Goal: Task Accomplishment & Management: Complete application form

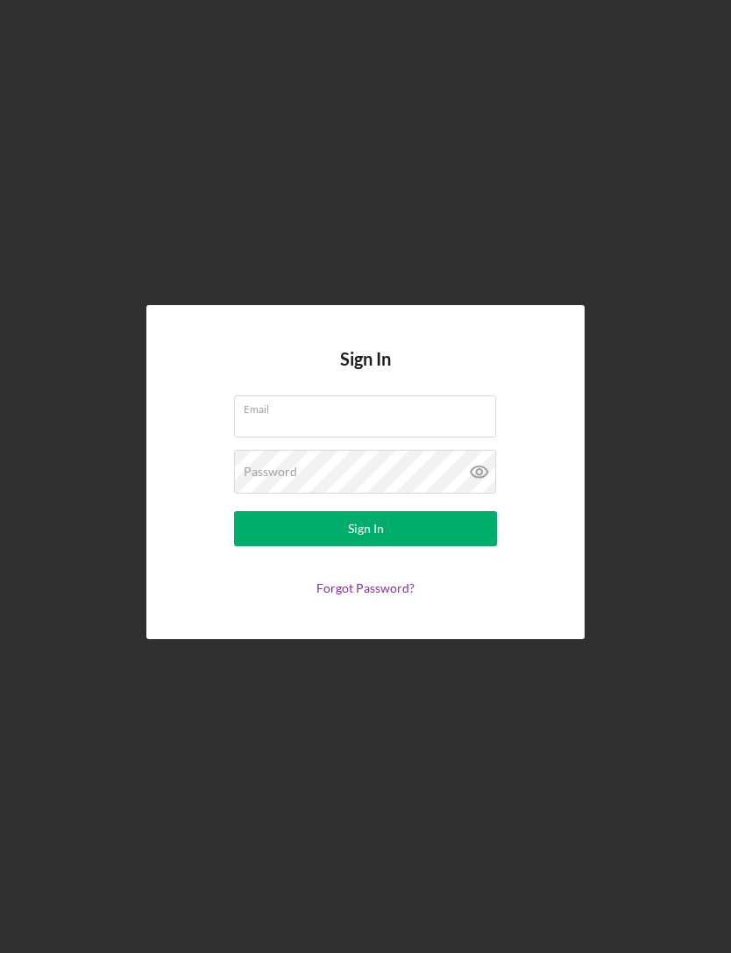
click at [259, 437] on input "Email" at bounding box center [365, 416] width 262 height 42
type input "[EMAIL_ADDRESS][DOMAIN_NAME]"
click at [366, 546] on button "Sign In" at bounding box center [365, 528] width 263 height 35
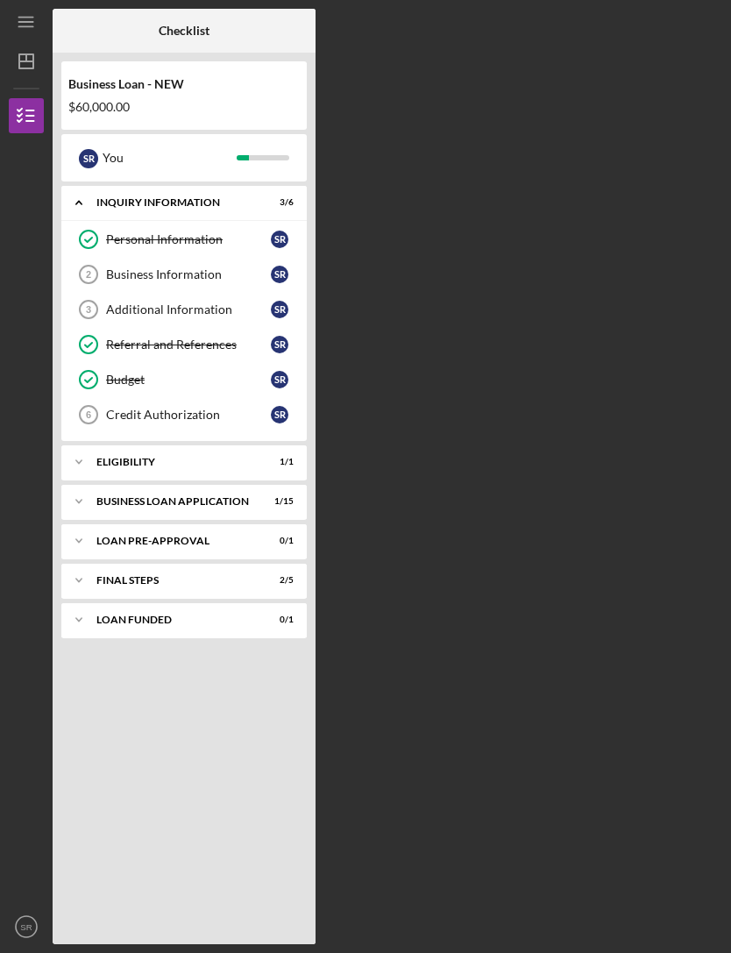
click at [111, 472] on div "Icon/Expander ELIGIBILITY 1 / 1" at bounding box center [183, 461] width 245 height 35
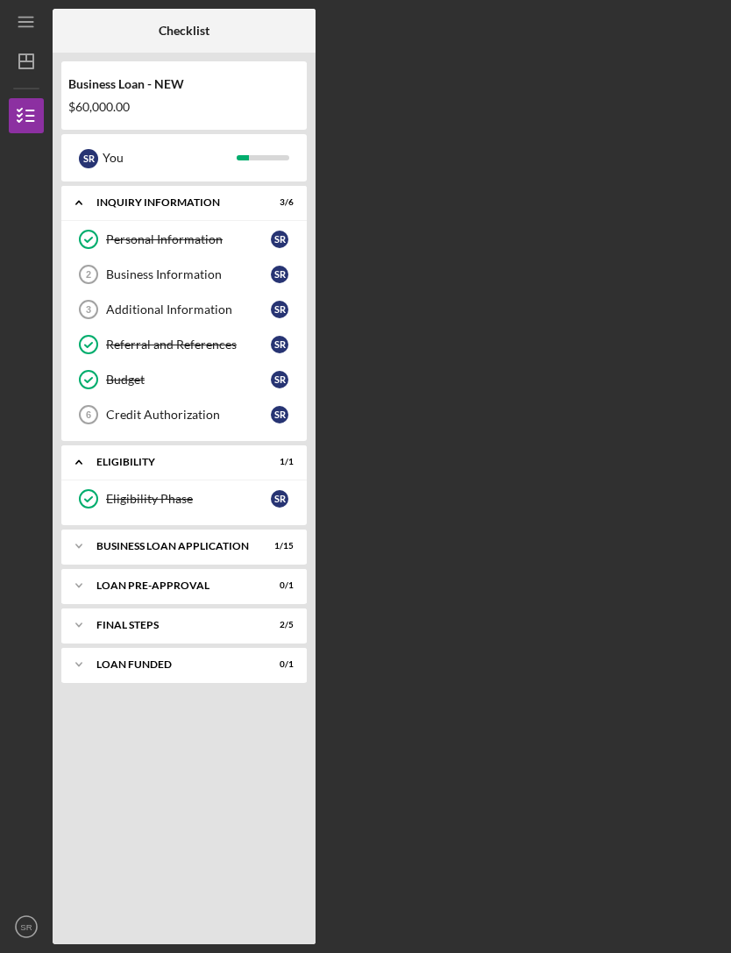
click at [131, 417] on div "Credit Authorization" at bounding box center [188, 415] width 165 height 14
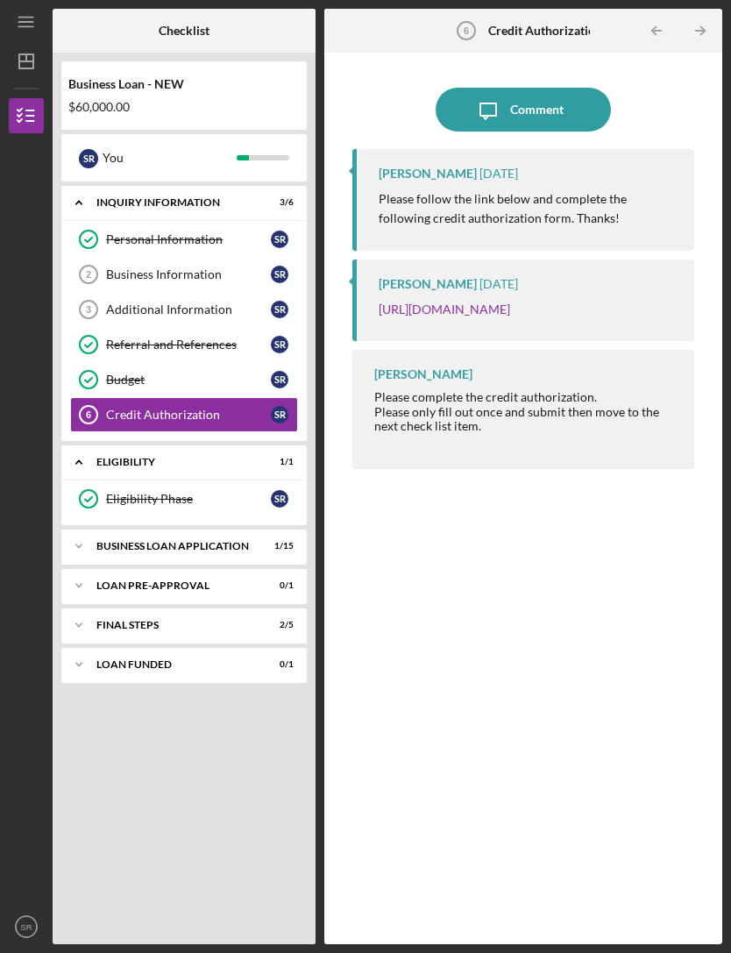
click at [90, 607] on icon "Icon/Expander" at bounding box center [78, 624] width 35 height 35
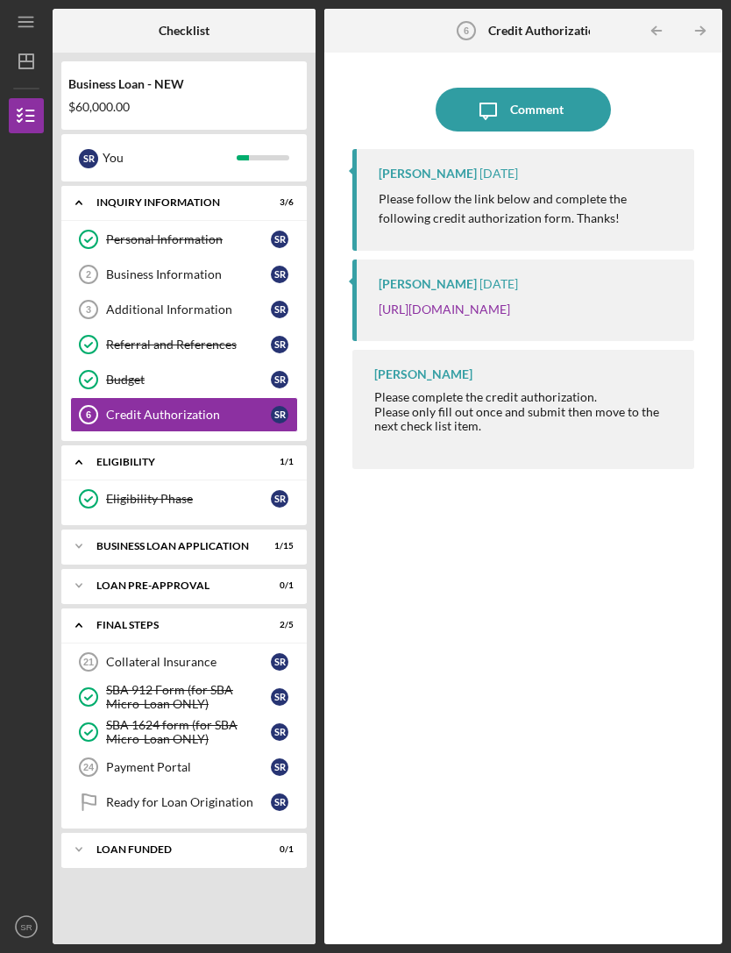
click at [96, 568] on icon "Icon/Expander" at bounding box center [78, 585] width 35 height 35
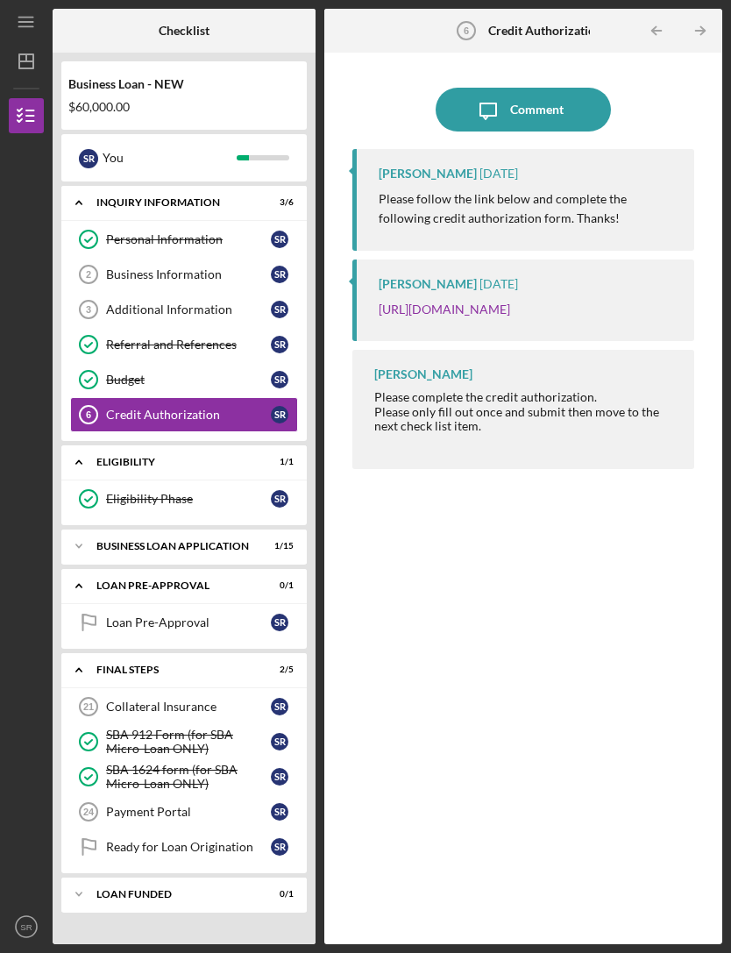
click at [117, 257] on link "Business Information 2 Business Information S R" at bounding box center [184, 274] width 228 height 35
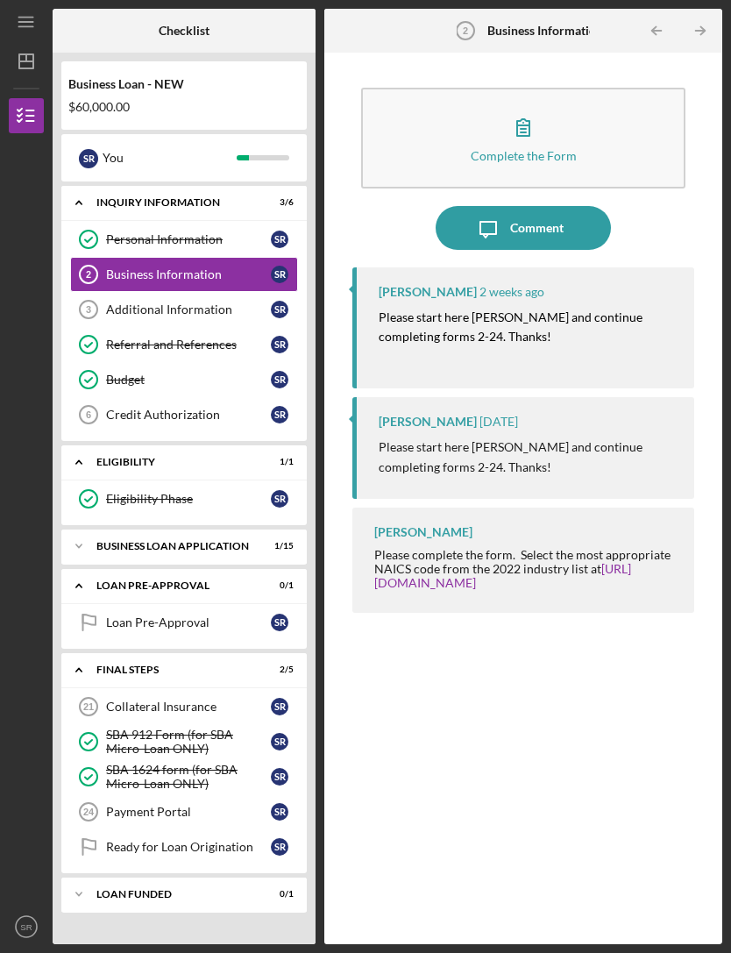
click at [441, 88] on button "Complete the Form Form" at bounding box center [523, 138] width 325 height 101
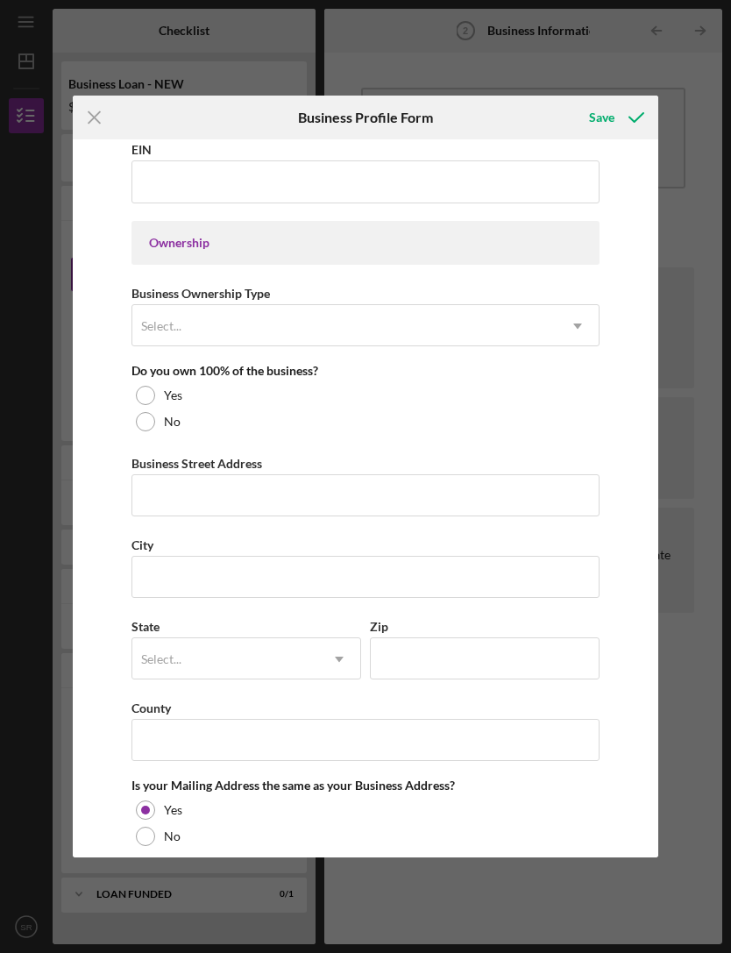
click at [47, 88] on div "Icon/Menu Close Business Profile Form Save Business Name Load It DBA Business S…" at bounding box center [365, 476] width 731 height 953
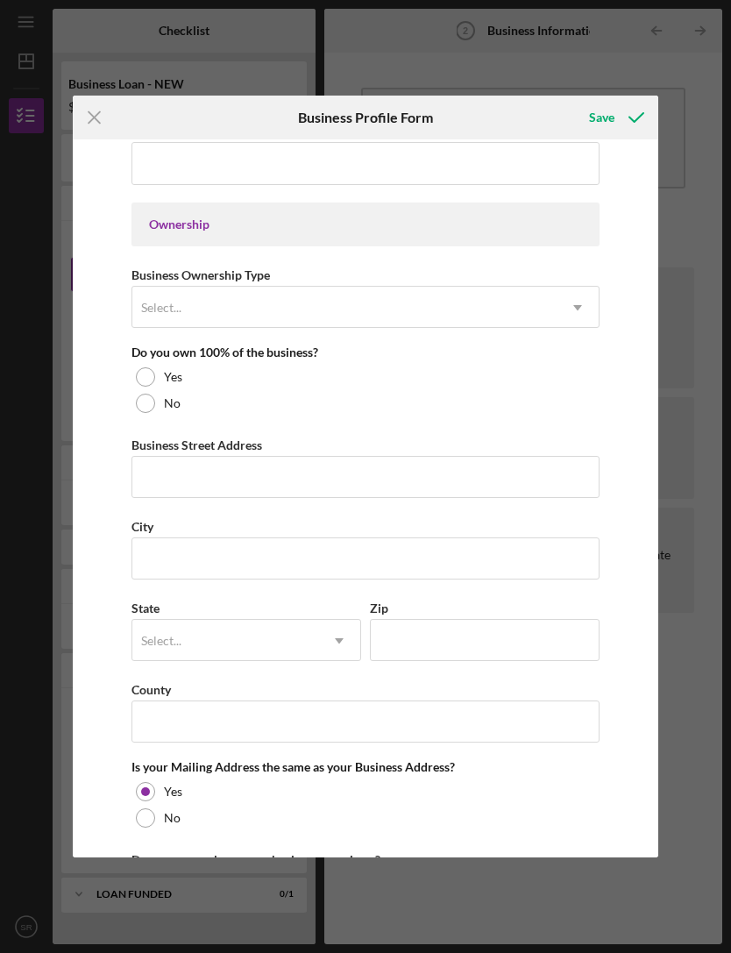
scroll to position [756, 0]
click at [93, 109] on icon "Icon/Menu Close" at bounding box center [95, 118] width 44 height 44
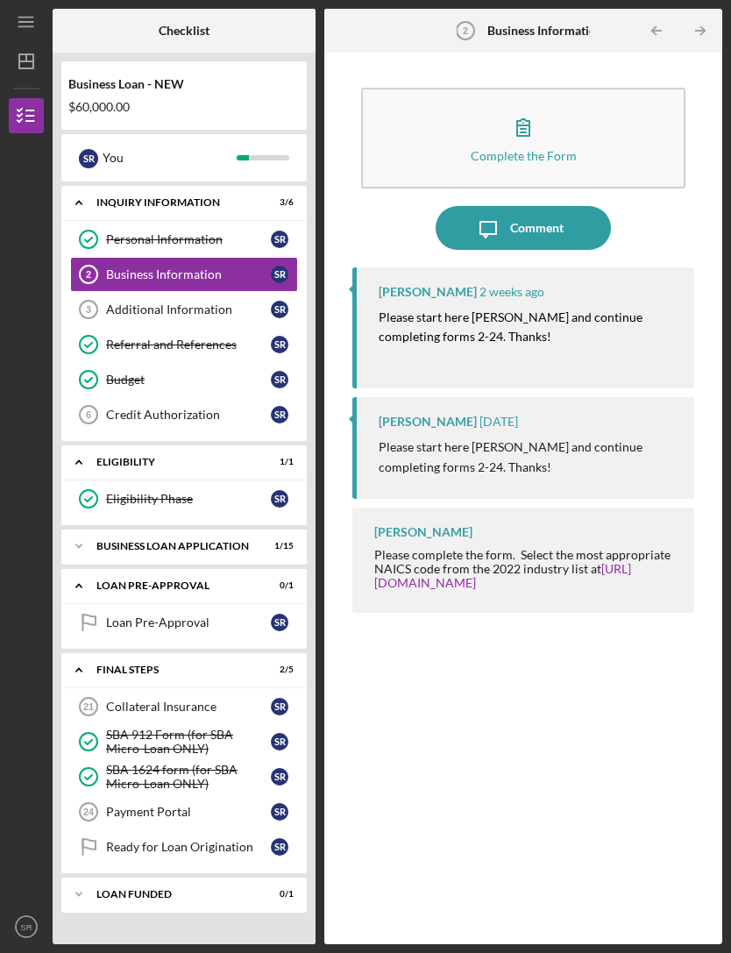
click at [133, 292] on link "Additional Information 3 Additional Information S R" at bounding box center [184, 309] width 228 height 35
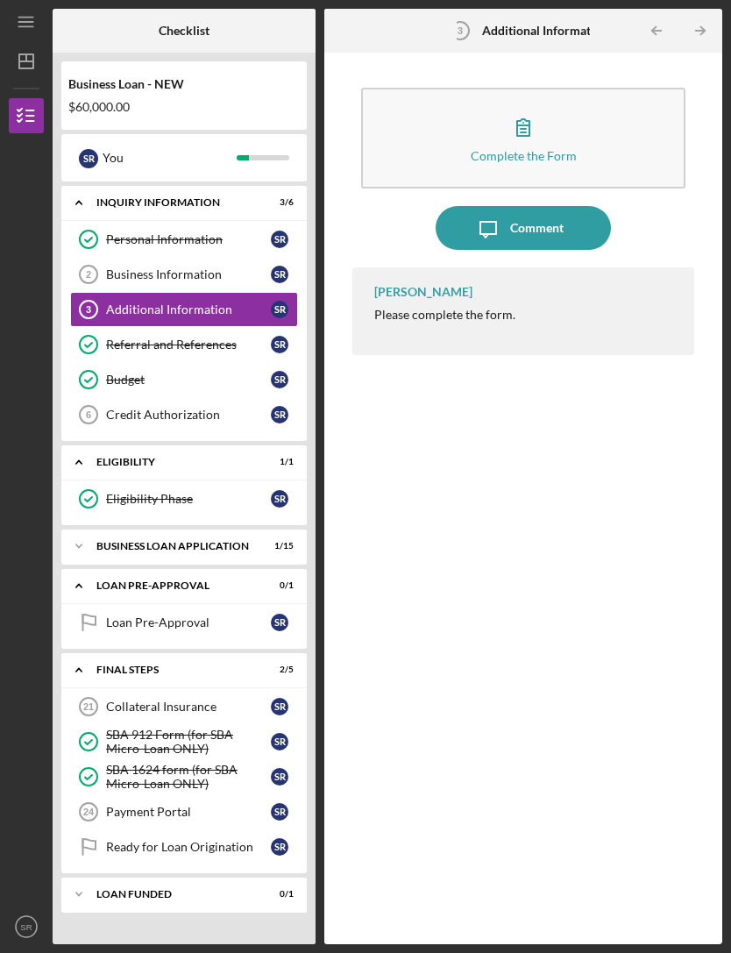
click at [410, 107] on button "Complete the Form Form" at bounding box center [523, 138] width 325 height 101
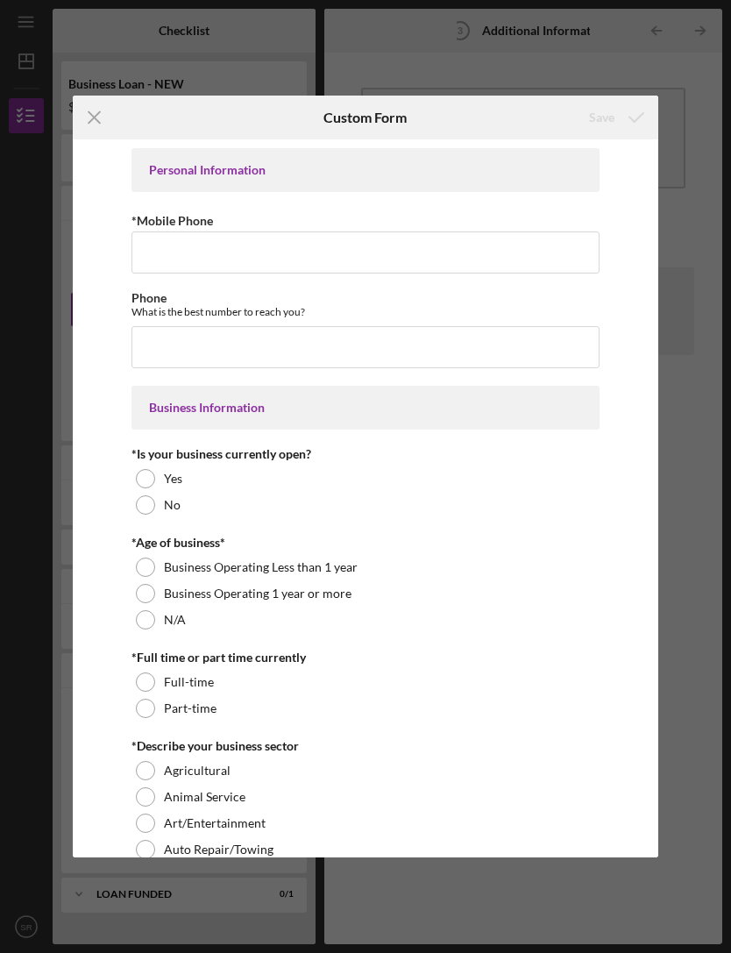
click at [105, 116] on icon "Icon/Menu Close" at bounding box center [95, 118] width 44 height 44
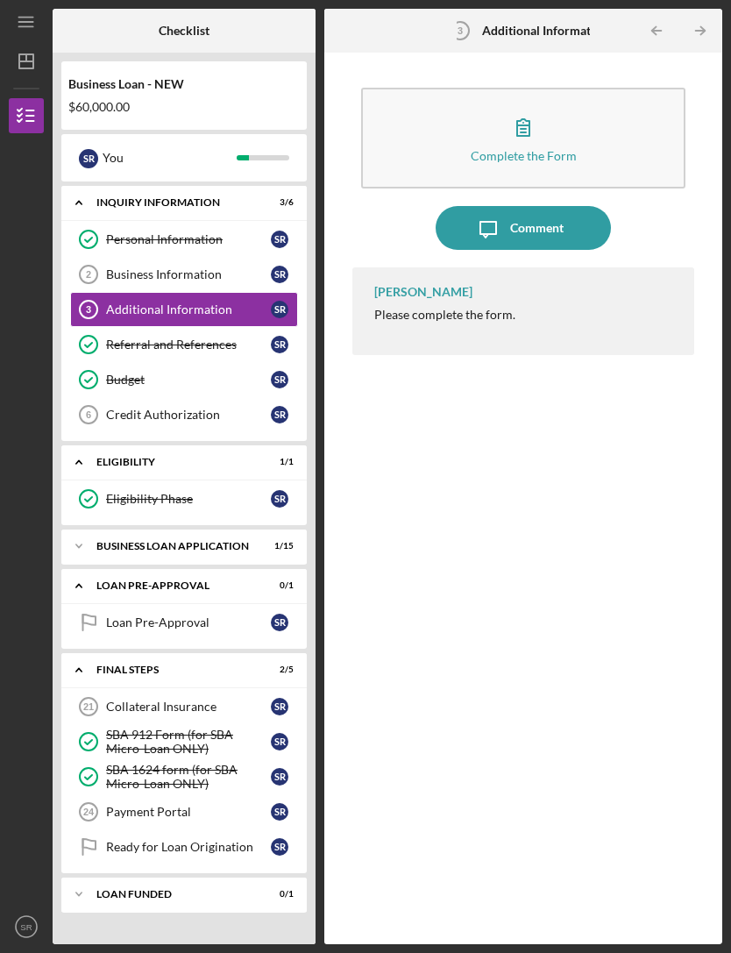
click at [10, 188] on div at bounding box center [26, 327] width 35 height 388
